Goal: Task Accomplishment & Management: Manage account settings

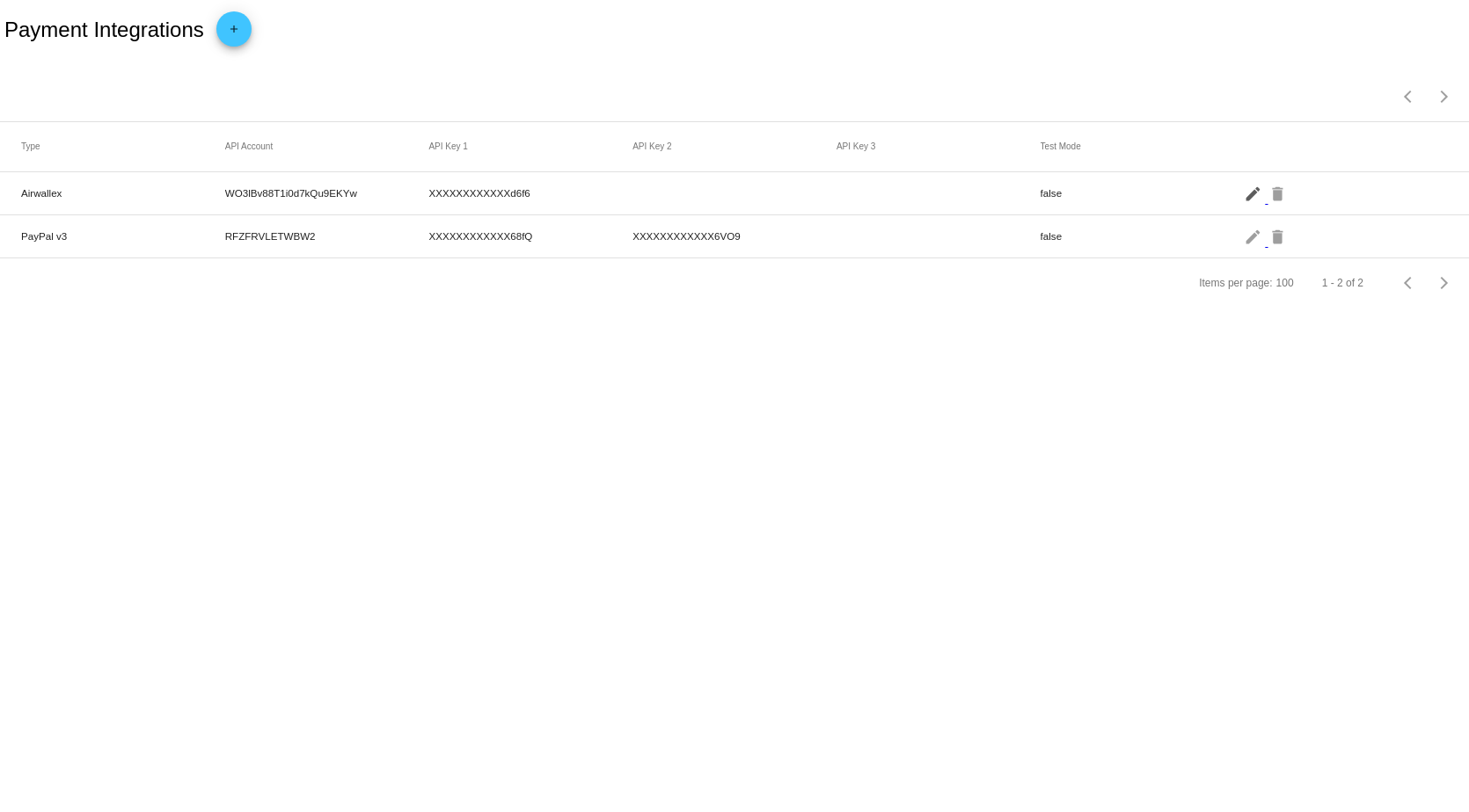
click at [1251, 202] on mat-icon "edit" at bounding box center [1254, 193] width 21 height 27
click at [1247, 241] on mat-icon "edit" at bounding box center [1254, 236] width 21 height 27
